Goal: Information Seeking & Learning: Check status

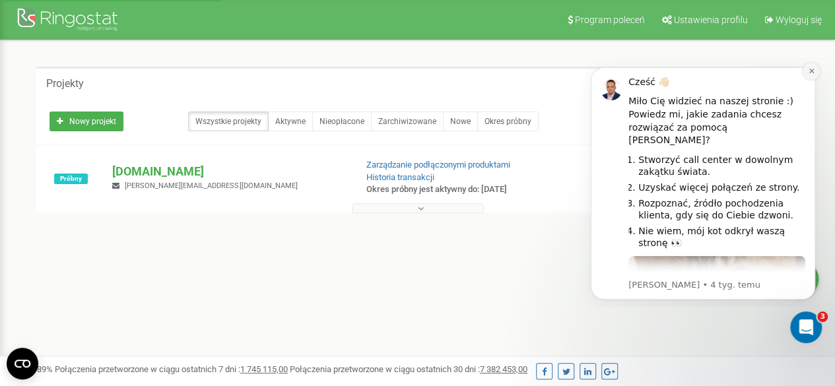
click at [808, 70] on icon "Dismiss notification" at bounding box center [811, 70] width 7 height 7
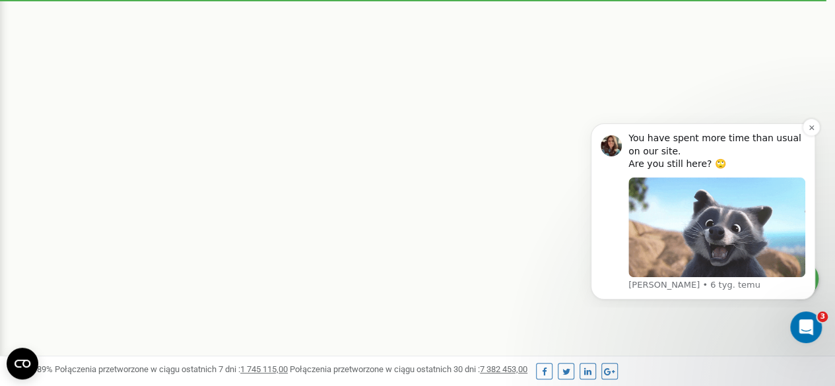
scroll to position [405, 0]
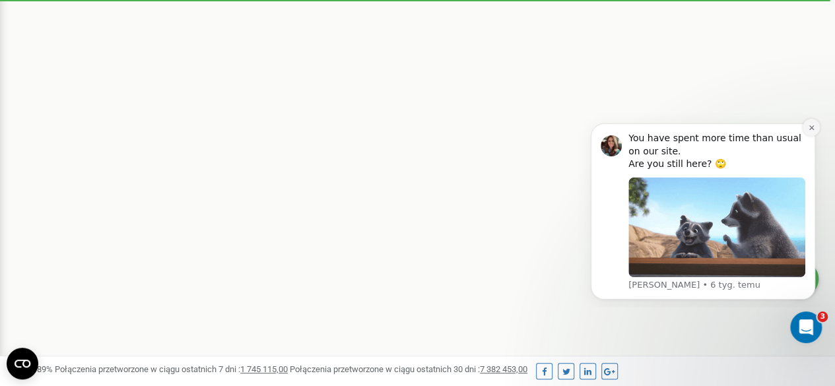
click at [810, 127] on icon "Dismiss notification" at bounding box center [811, 127] width 7 height 7
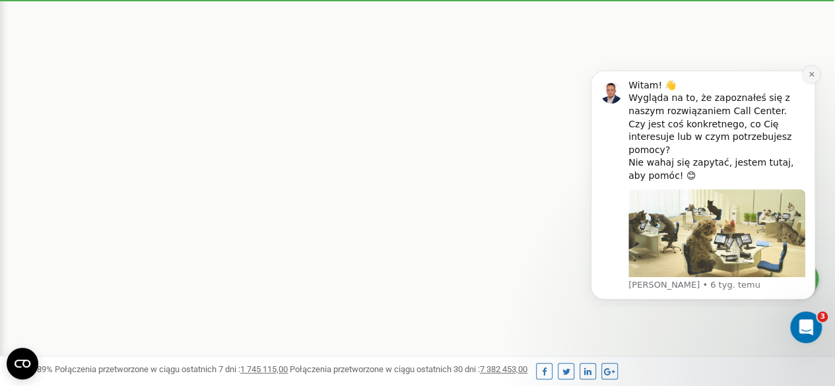
click at [808, 78] on icon "Dismiss notification" at bounding box center [811, 74] width 7 height 7
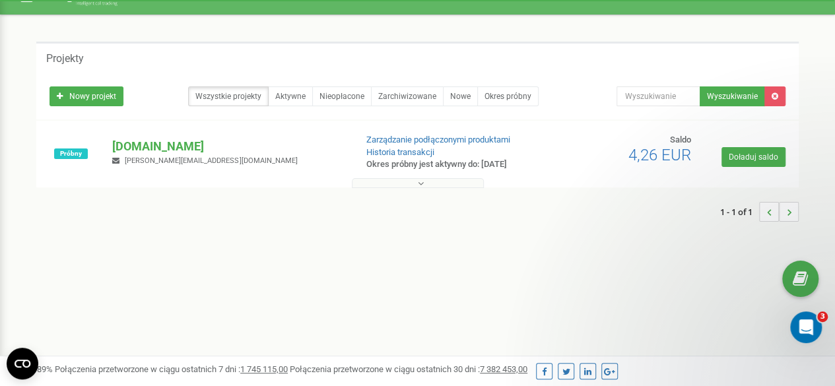
scroll to position [0, 0]
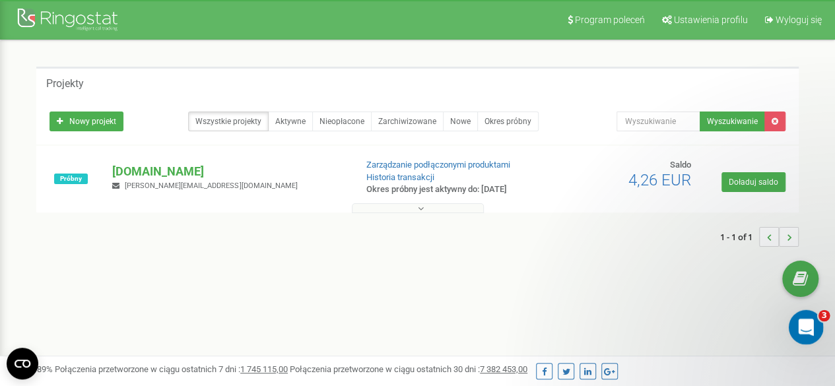
drag, startPoint x: 814, startPoint y: 317, endPoint x: 1606, endPoint y: 628, distance: 850.6
click at [816, 315] on div "Otwórz komunikator Intercom" at bounding box center [804, 326] width 44 height 44
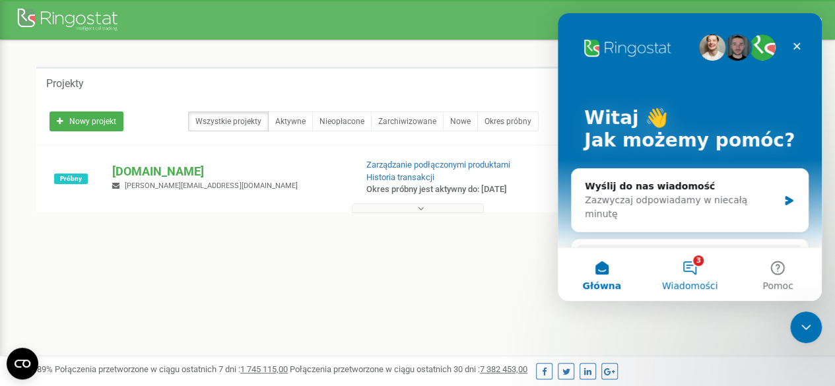
click at [697, 265] on button "3 Wiadomości" at bounding box center [689, 274] width 88 height 53
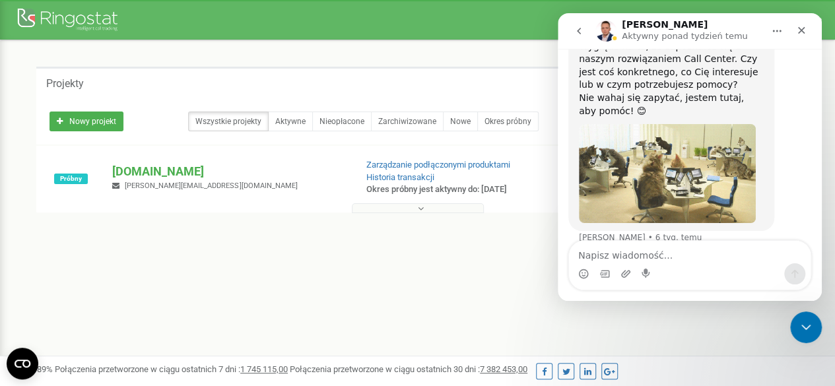
scroll to position [115, 0]
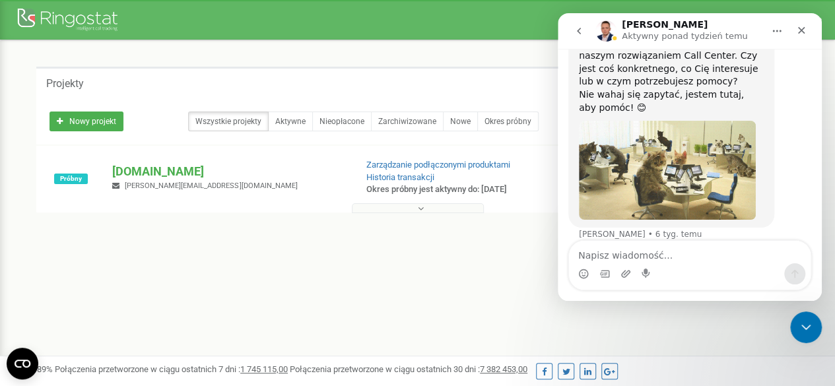
click at [580, 31] on icon "go back" at bounding box center [578, 31] width 11 height 11
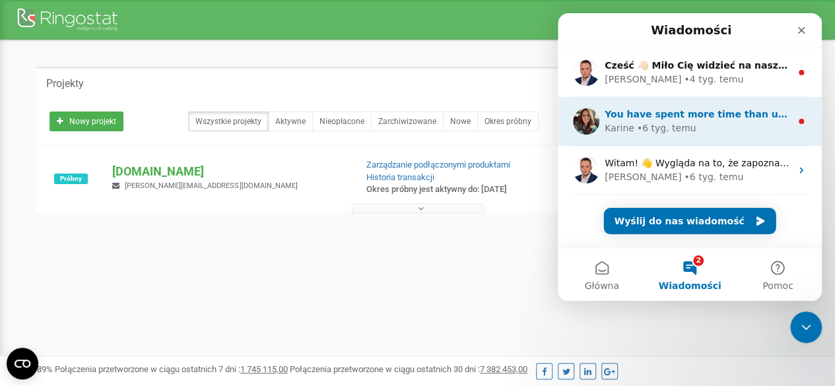
click at [670, 119] on span "You have spent more time than usual on our site. Are you still here? 🙄" at bounding box center [789, 114] width 370 height 11
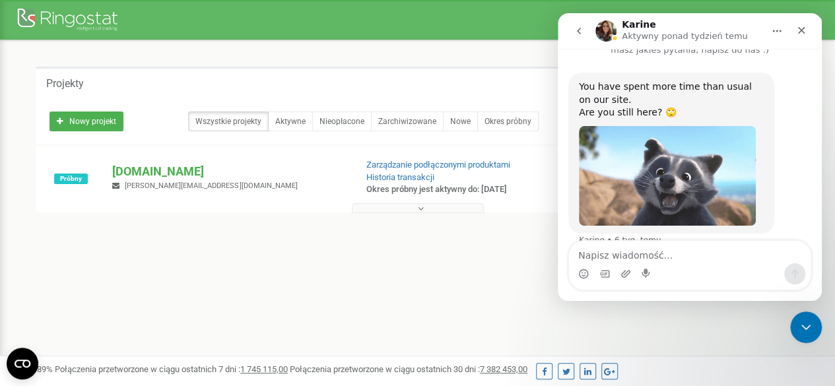
scroll to position [63, 0]
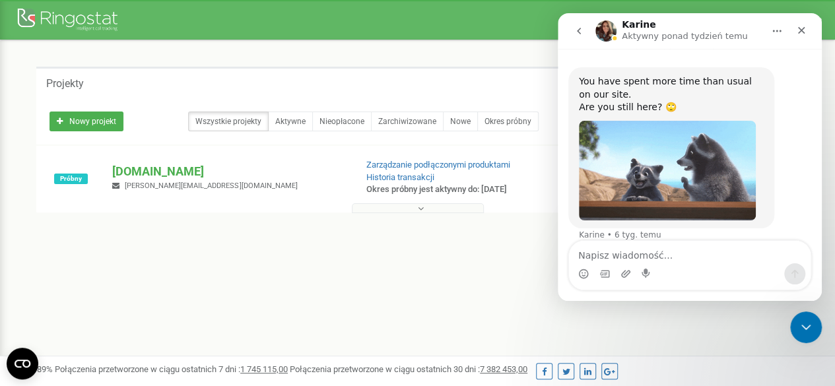
click at [577, 30] on icon "go back" at bounding box center [578, 31] width 11 height 11
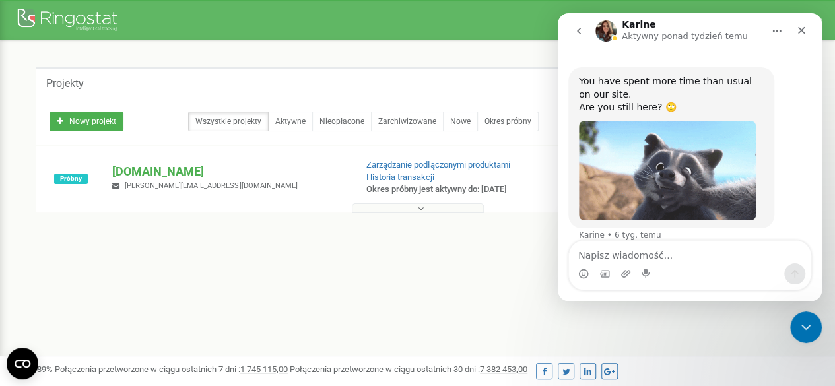
scroll to position [0, 0]
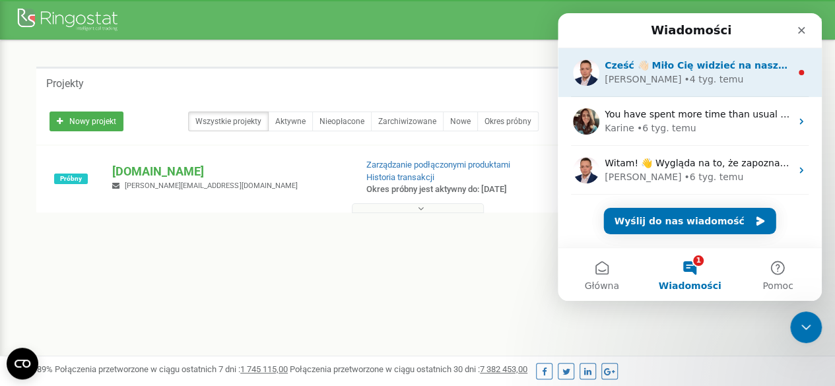
click at [699, 76] on div "Arkadiusz • 4 tyg. temu" at bounding box center [697, 80] width 186 height 14
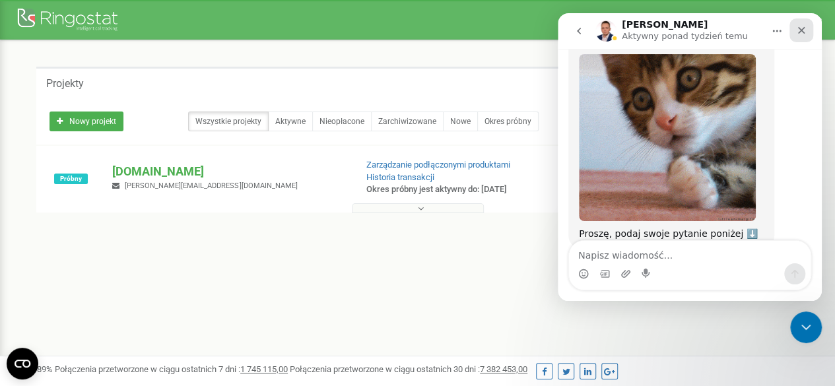
scroll to position [260, 0]
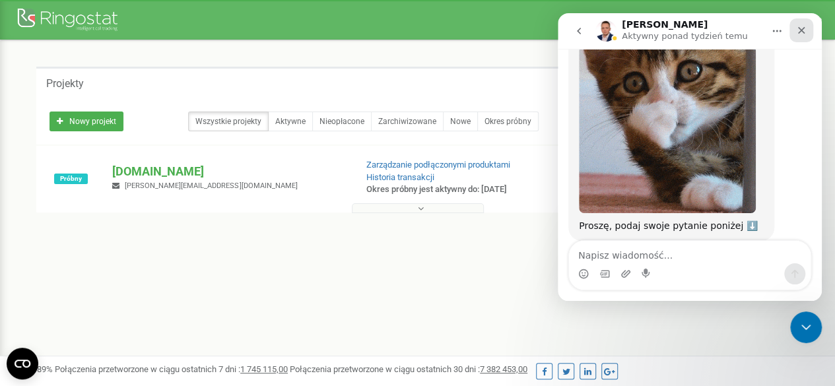
click at [803, 30] on icon "Zamknij" at bounding box center [801, 30] width 11 height 11
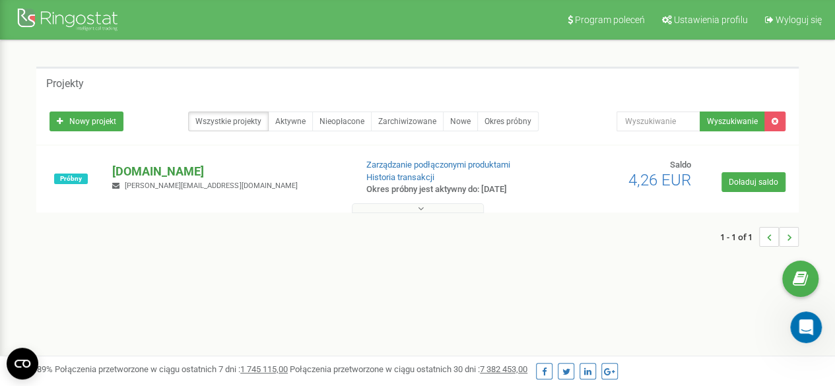
click at [148, 170] on p "[DOMAIN_NAME]" at bounding box center [228, 171] width 232 height 17
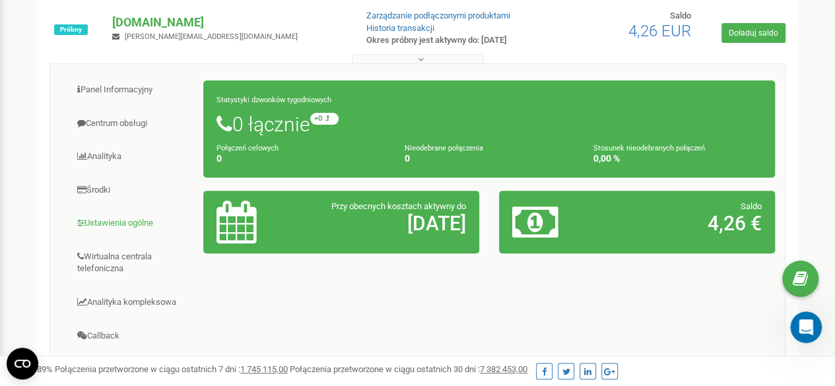
scroll to position [150, 0]
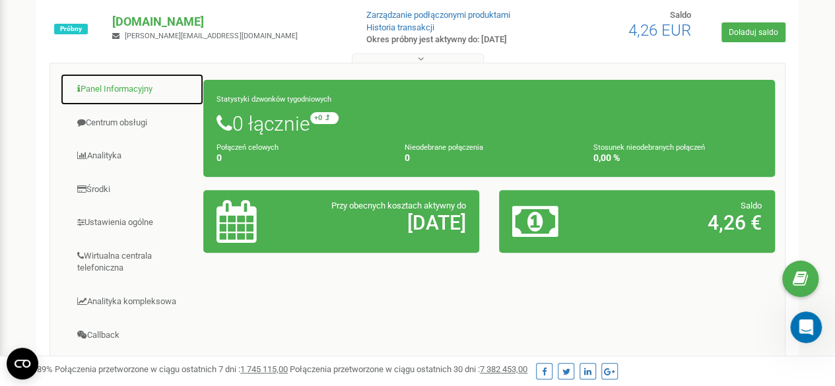
click at [121, 84] on link "Panel Informacyjny" at bounding box center [132, 89] width 144 height 32
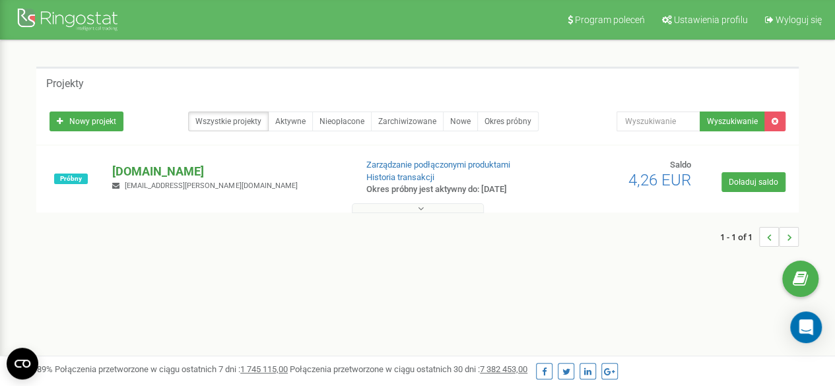
click at [170, 174] on p "[DOMAIN_NAME]" at bounding box center [228, 171] width 232 height 17
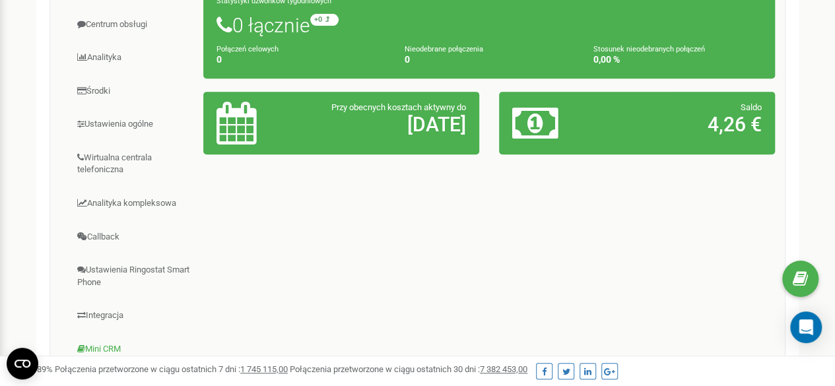
scroll to position [242, 0]
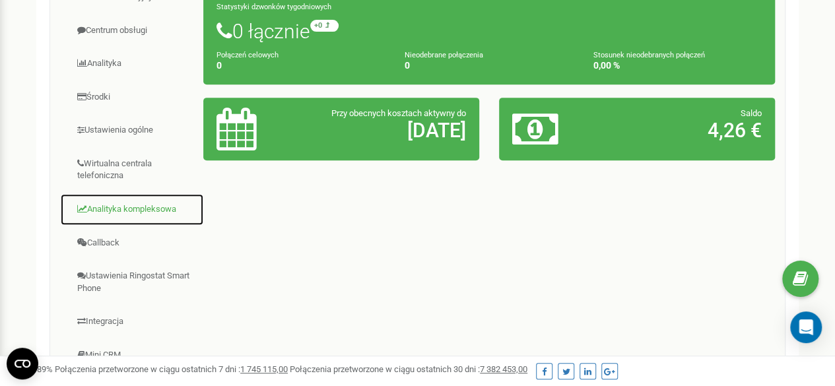
click at [132, 202] on link "Analityka kompleksowa" at bounding box center [132, 209] width 144 height 32
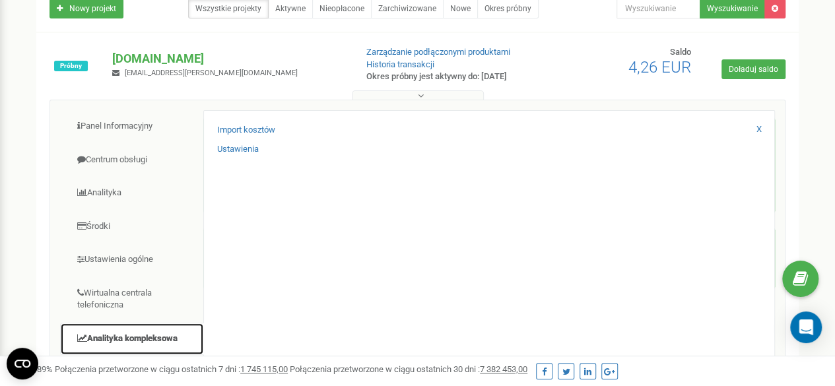
scroll to position [108, 0]
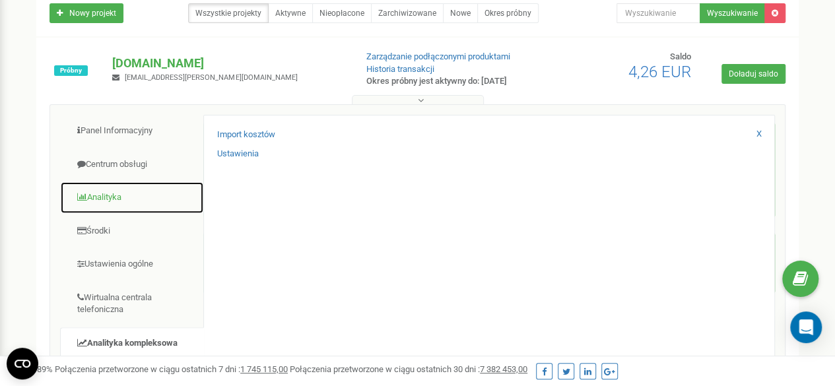
click at [121, 197] on link "Analityka" at bounding box center [132, 197] width 144 height 32
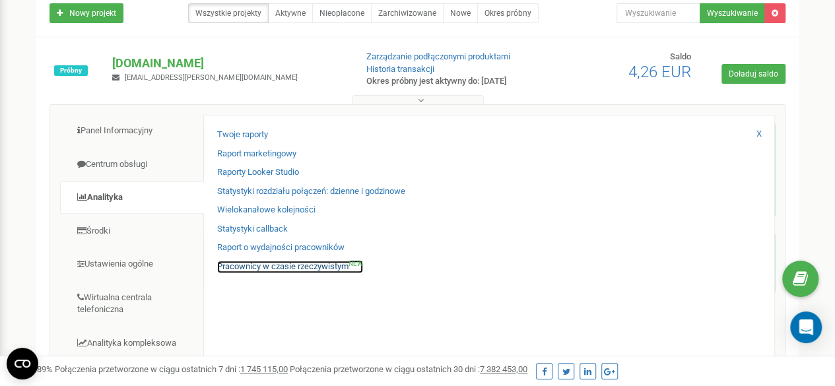
click at [234, 266] on link "Pracownicy w czasie rzeczywistym NEW" at bounding box center [290, 267] width 146 height 13
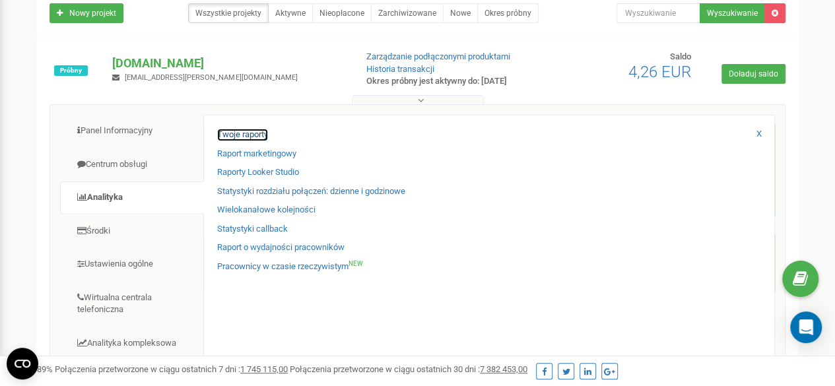
click at [253, 131] on link "Twoje raporty" at bounding box center [242, 135] width 51 height 13
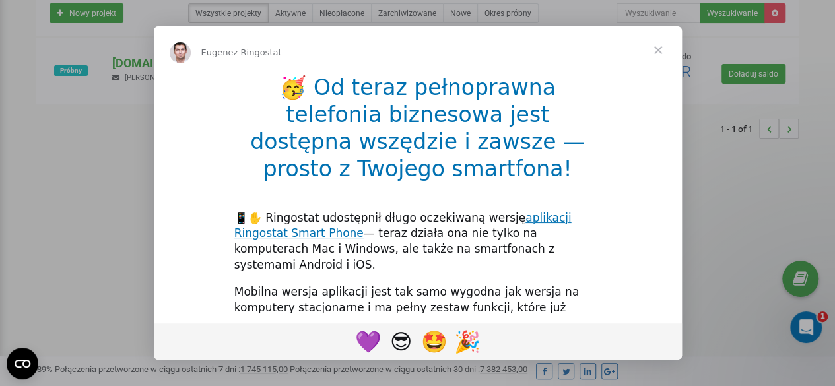
click at [664, 46] on span "Zamknij" at bounding box center [658, 50] width 48 height 48
